Goal: Transaction & Acquisition: Book appointment/travel/reservation

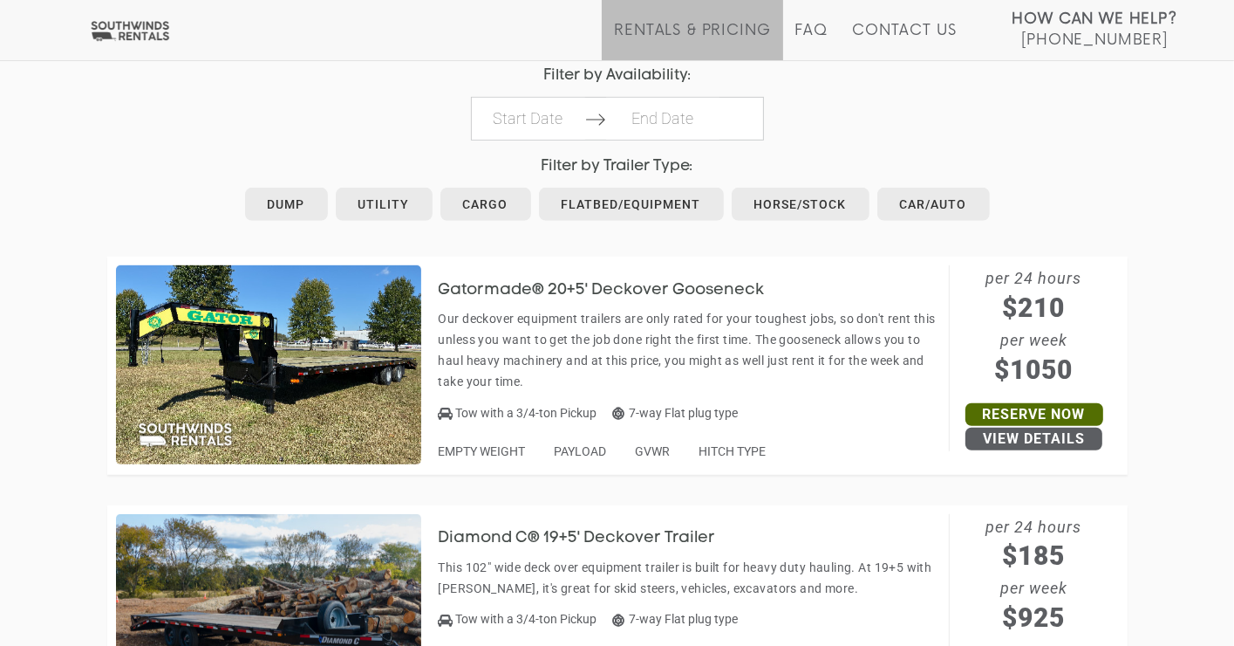
scroll to position [872, 0]
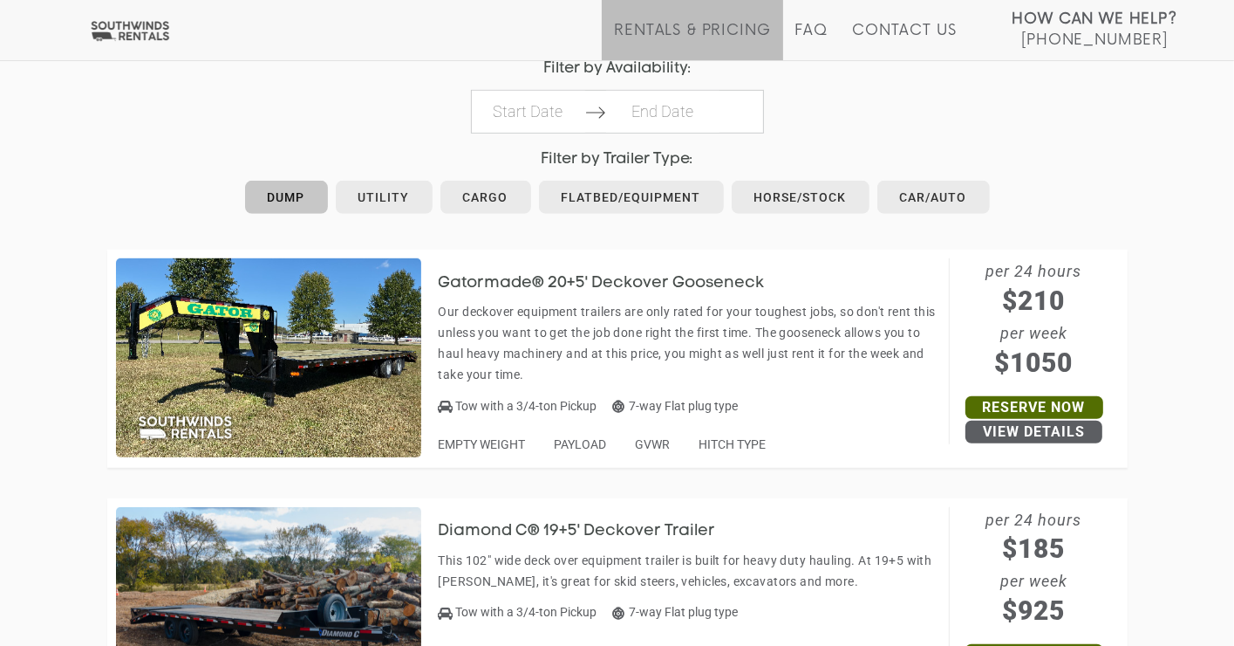
click at [297, 195] on link "Dump" at bounding box center [286, 197] width 83 height 33
